Goal: Browse casually: Explore the website without a specific task or goal

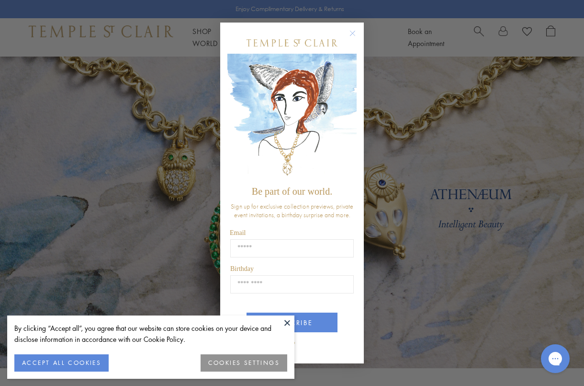
type input "**********"
click at [320, 318] on button "SUBSCRIBE" at bounding box center [292, 322] width 91 height 20
drag, startPoint x: 58, startPoint y: 362, endPoint x: 74, endPoint y: 358, distance: 16.7
click at [58, 362] on button "ACCEPT ALL COOKIES" at bounding box center [61, 362] width 94 height 17
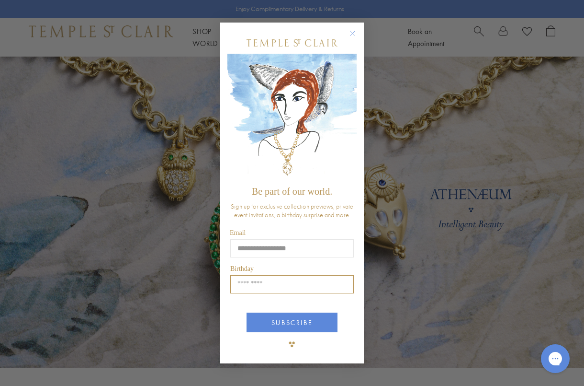
click at [261, 282] on input "Birthday" at bounding box center [292, 284] width 124 height 18
click at [344, 283] on input "Birthday" at bounding box center [292, 284] width 124 height 18
type input "*****"
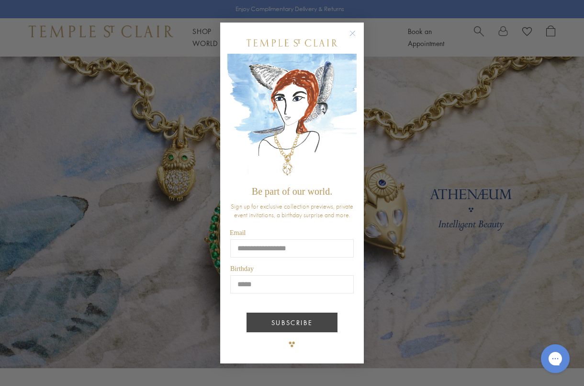
click at [298, 321] on button "SUBSCRIBE" at bounding box center [292, 322] width 91 height 20
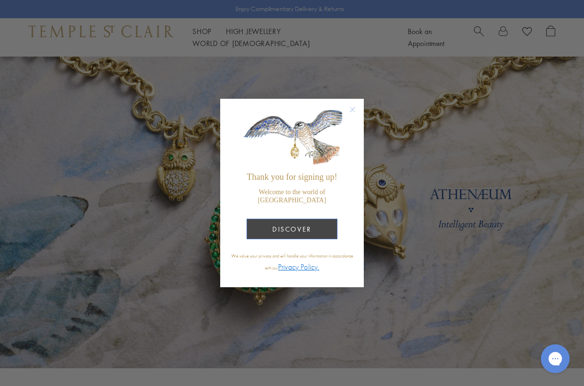
click at [288, 225] on button "DISCOVER" at bounding box center [292, 228] width 91 height 21
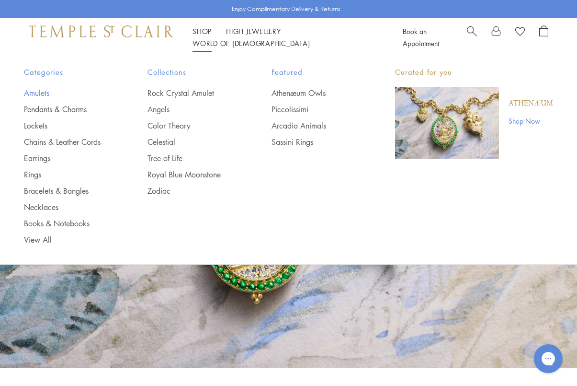
click at [35, 91] on link "Amulets" at bounding box center [66, 93] width 85 height 11
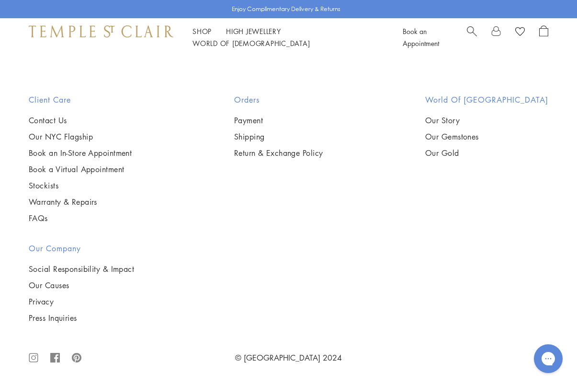
scroll to position [2444, 0]
click at [266, 34] on link "High Jewellery High Jewellery" at bounding box center [253, 31] width 55 height 10
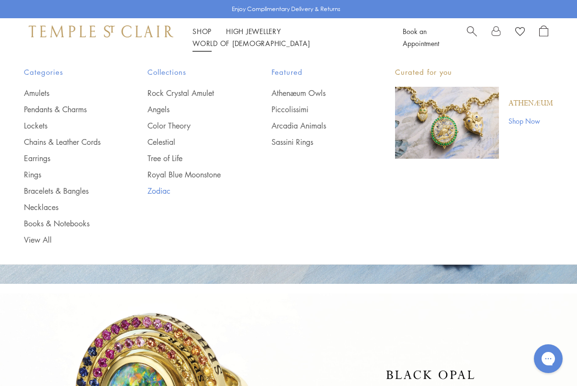
click at [165, 191] on link "Zodiac" at bounding box center [190, 190] width 85 height 11
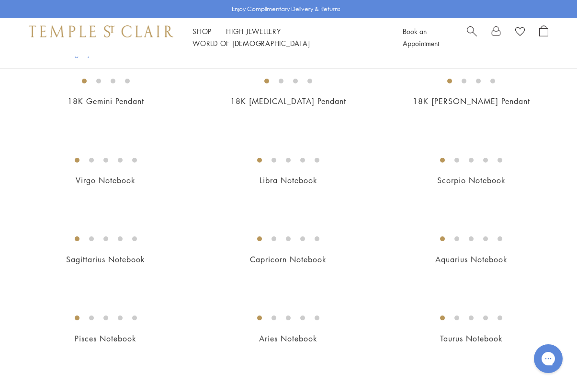
scroll to position [470, 0]
click at [0, 0] on img at bounding box center [0, 0] width 0 height 0
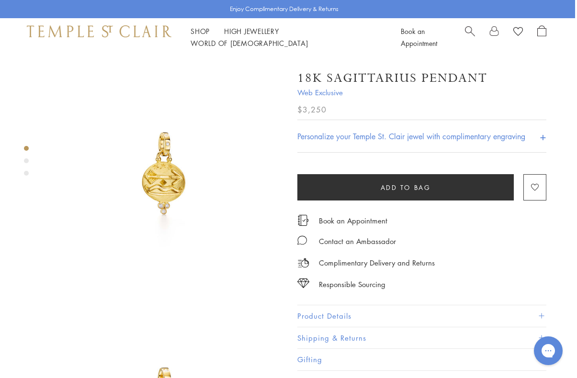
scroll to position [0, 2]
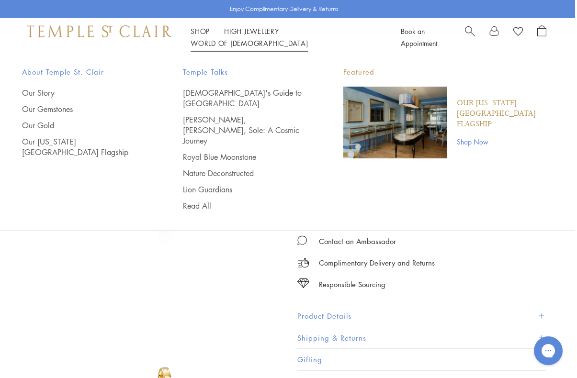
click at [305, 38] on link "World of [GEOGRAPHIC_DATA][DEMOGRAPHIC_DATA]" at bounding box center [249, 43] width 117 height 10
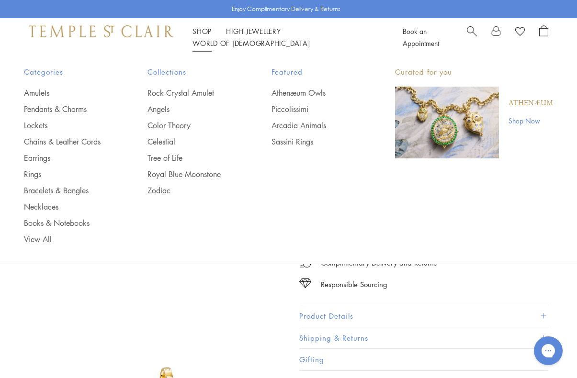
click at [201, 35] on link "Shop Shop" at bounding box center [202, 31] width 19 height 10
click at [57, 192] on link "Bracelets & Bangles" at bounding box center [66, 190] width 85 height 11
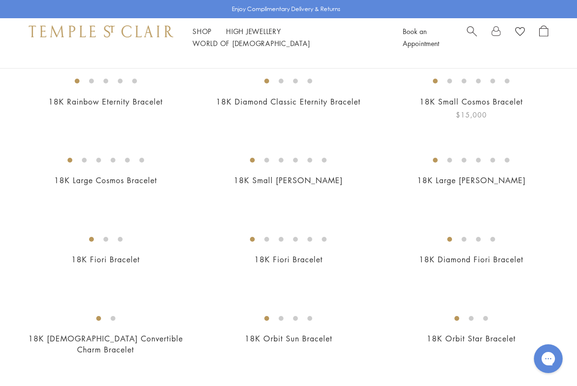
scroll to position [106, 0]
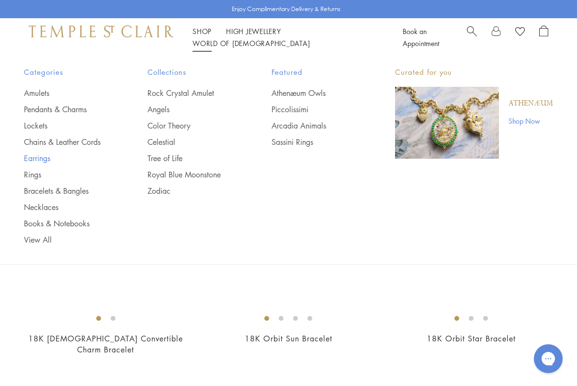
click at [39, 156] on link "Earrings" at bounding box center [66, 158] width 85 height 11
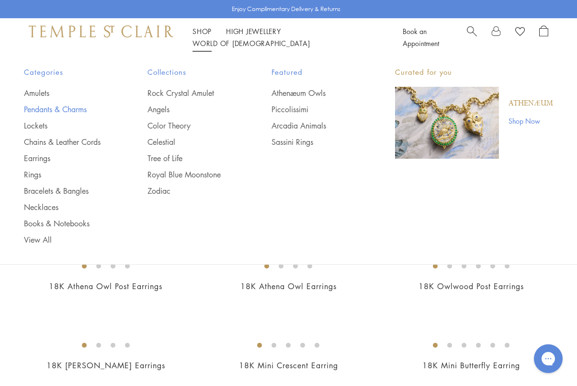
click at [44, 107] on link "Pendants & Charms" at bounding box center [66, 109] width 85 height 11
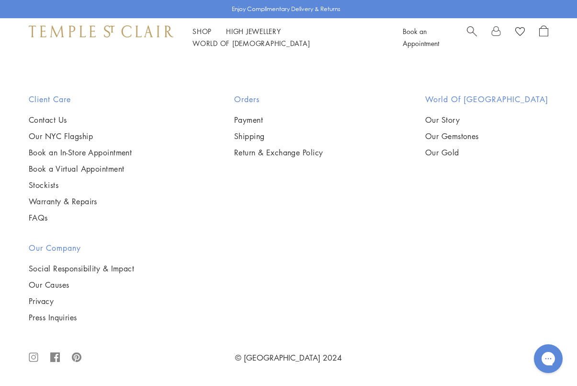
scroll to position [4613, 0]
